Goal: Transaction & Acquisition: Subscribe to service/newsletter

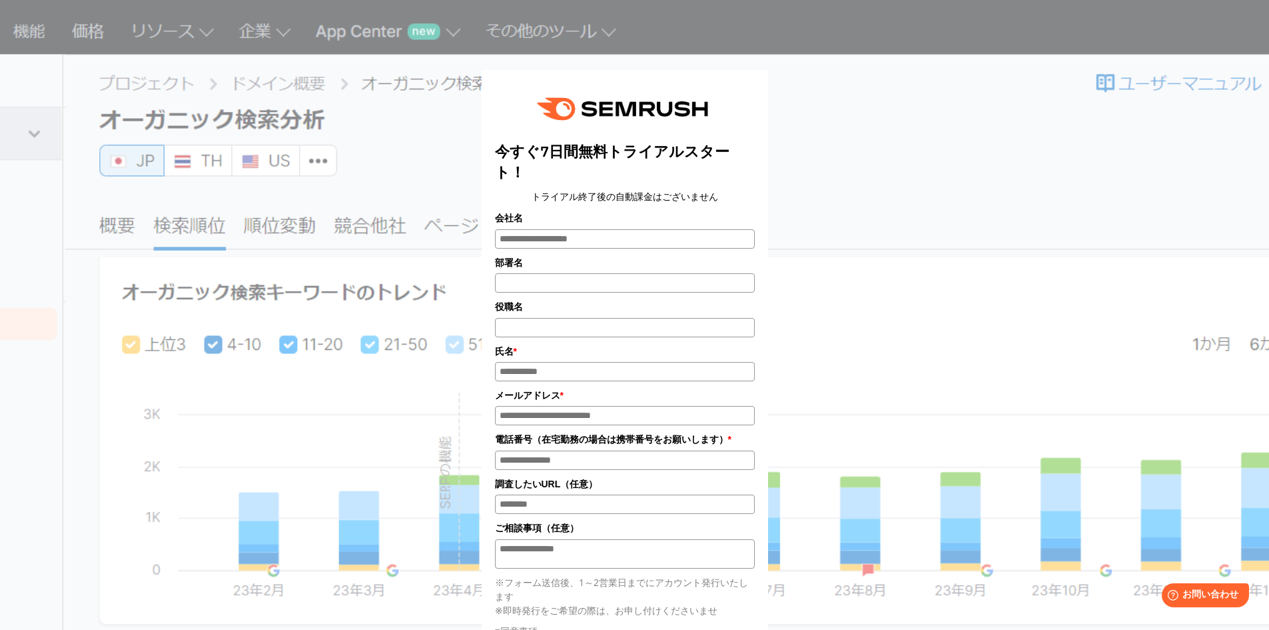
click at [778, 81] on div "今すぐ7日間無料トライアルスタート！ トライアル終了後の自動課金はございません 会社名 部署名 * * *" at bounding box center [635, 444] width 666 height 782
drag, startPoint x: 641, startPoint y: 150, endPoint x: 428, endPoint y: 5, distance: 257.1
click at [838, 175] on div "今すぐ7日間無料トライアルスタート！ トライアル終了後の自動課金はございません 会社名 部署名 * * *" at bounding box center [635, 444] width 666 height 782
click at [285, 268] on div "今すぐ7日間無料トライアルスタート！ トライアル終了後の自動課金はございません 会社名 部署名 *" at bounding box center [634, 444] width 1103 height 782
click at [436, 538] on div "今すぐ7日間無料トライアルスタート！ トライアル終了後の自動課金はございません 会社名 部署名 * * *" at bounding box center [635, 444] width 666 height 782
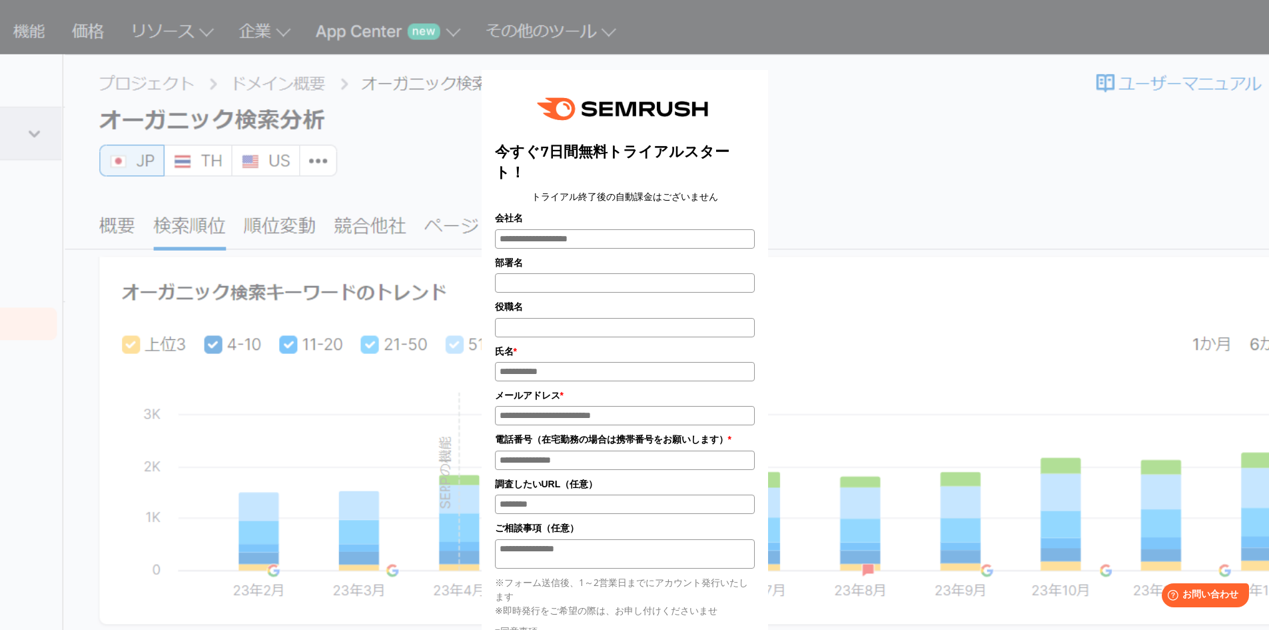
click at [823, 76] on div "今すぐ7日間無料トライアルスタート！ トライアル終了後の自動課金はございません 会社名 部署名 * * *" at bounding box center [635, 444] width 666 height 782
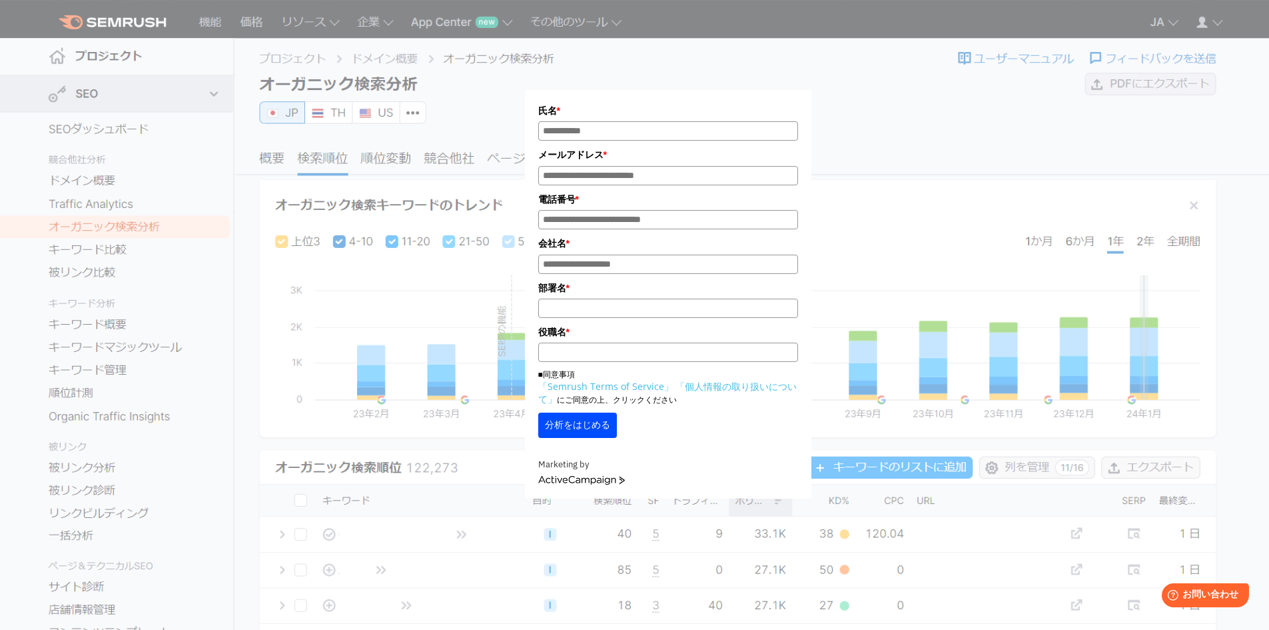
drag, startPoint x: 353, startPoint y: 383, endPoint x: 351, endPoint y: 375, distance: 8.4
click at [353, 382] on div "氏名 * メールアドレス * 電話番号 * 会社名 * *" at bounding box center [668, 258] width 666 height 482
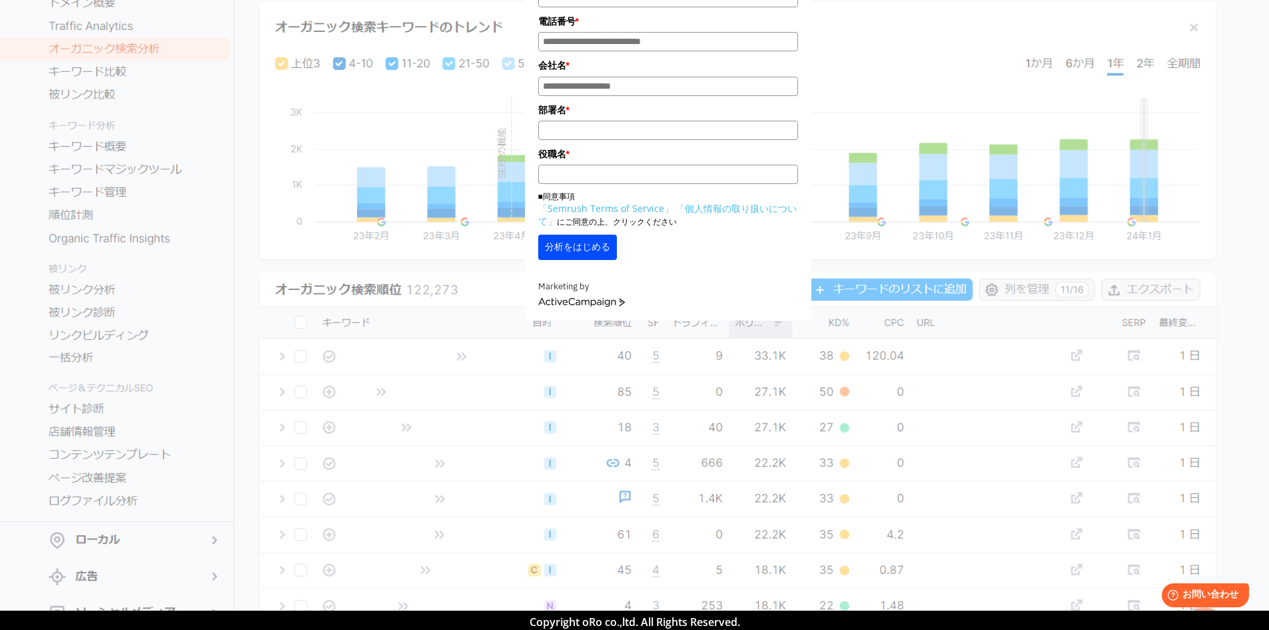
scroll to position [200, 0]
